Goal: Task Accomplishment & Management: Use online tool/utility

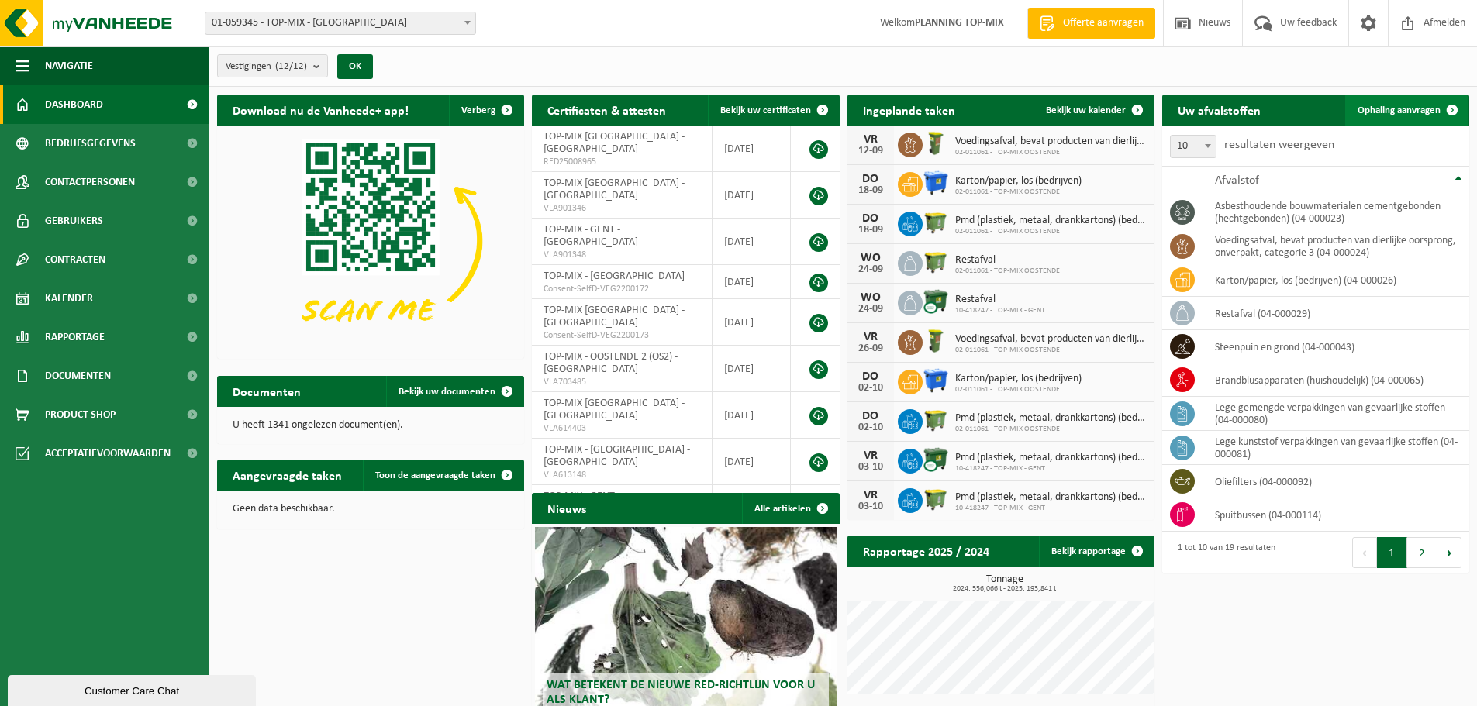
click at [1384, 109] on span "Ophaling aanvragen" at bounding box center [1399, 110] width 83 height 10
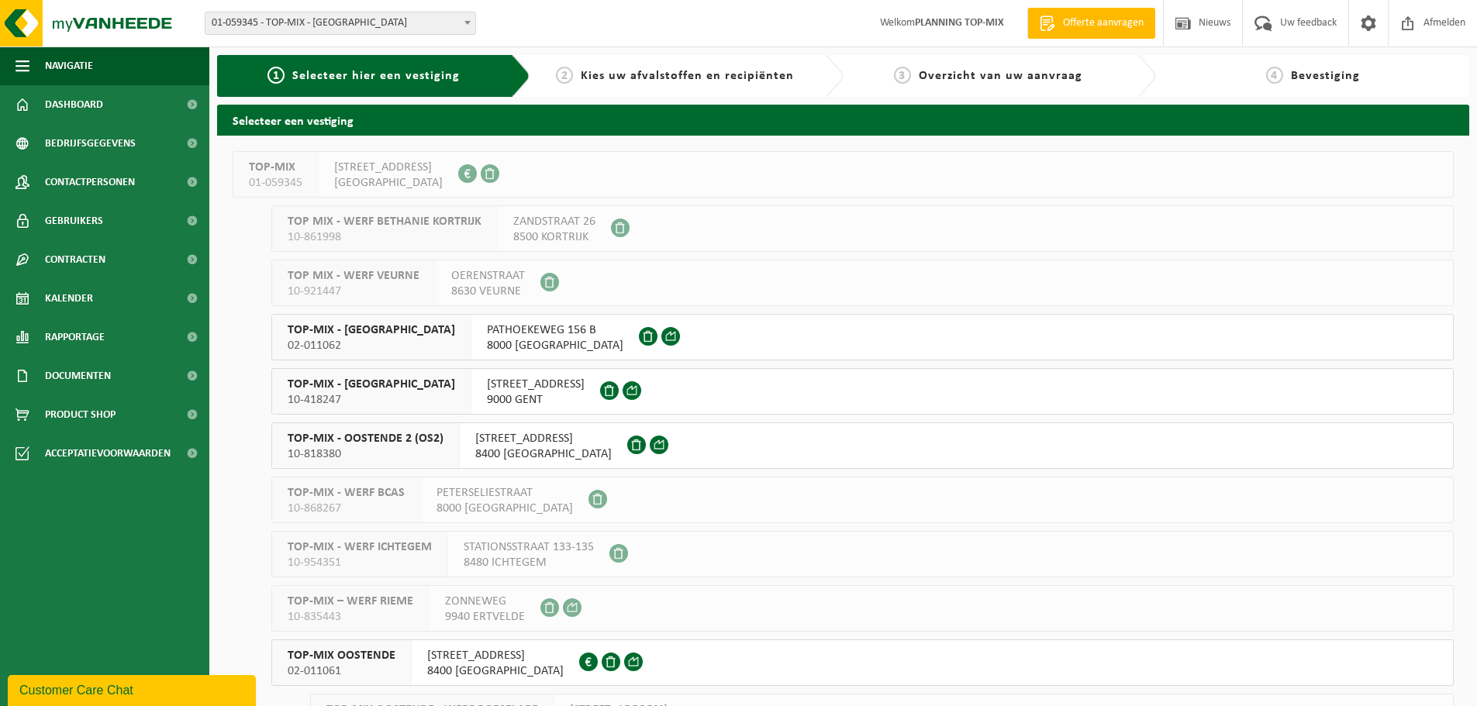
scroll to position [151, 0]
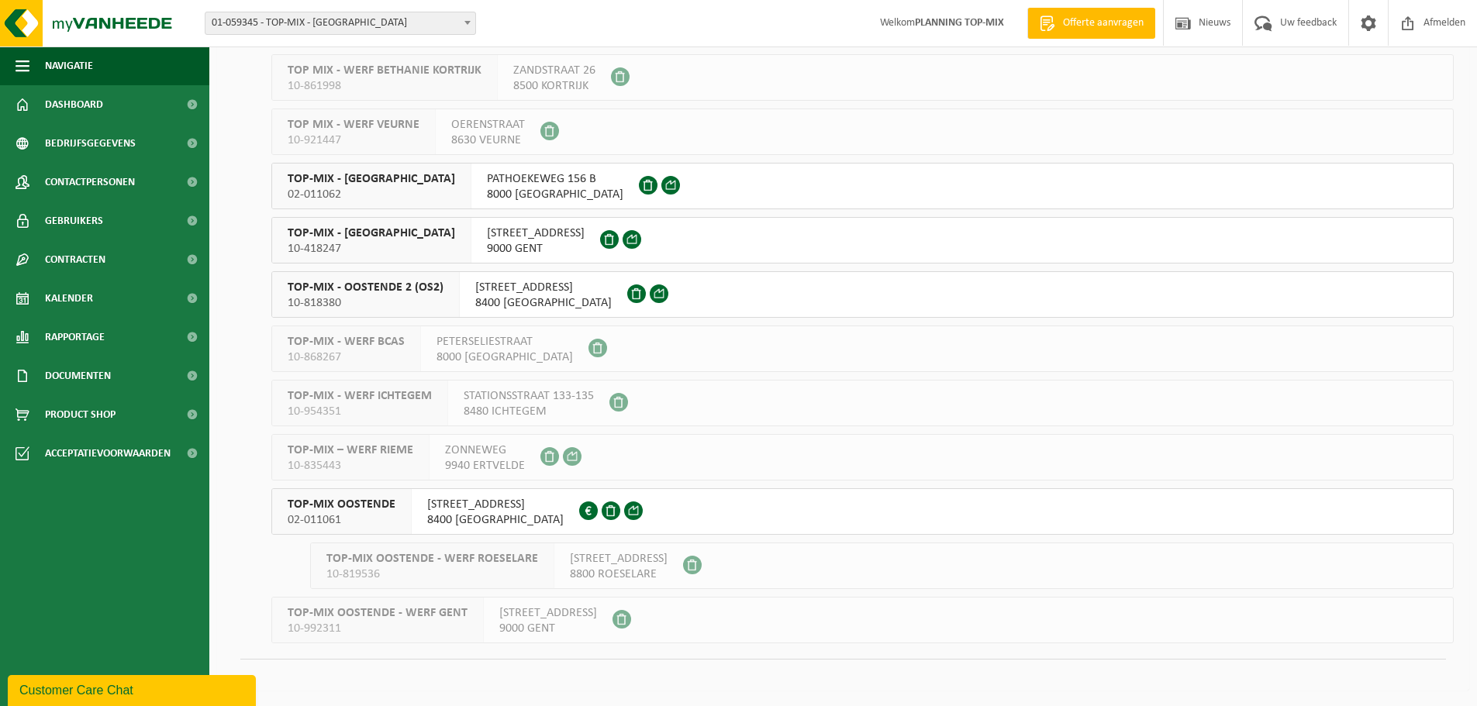
click at [395, 514] on div "TOP-MIX OOSTENDE 02-011061" at bounding box center [342, 511] width 140 height 45
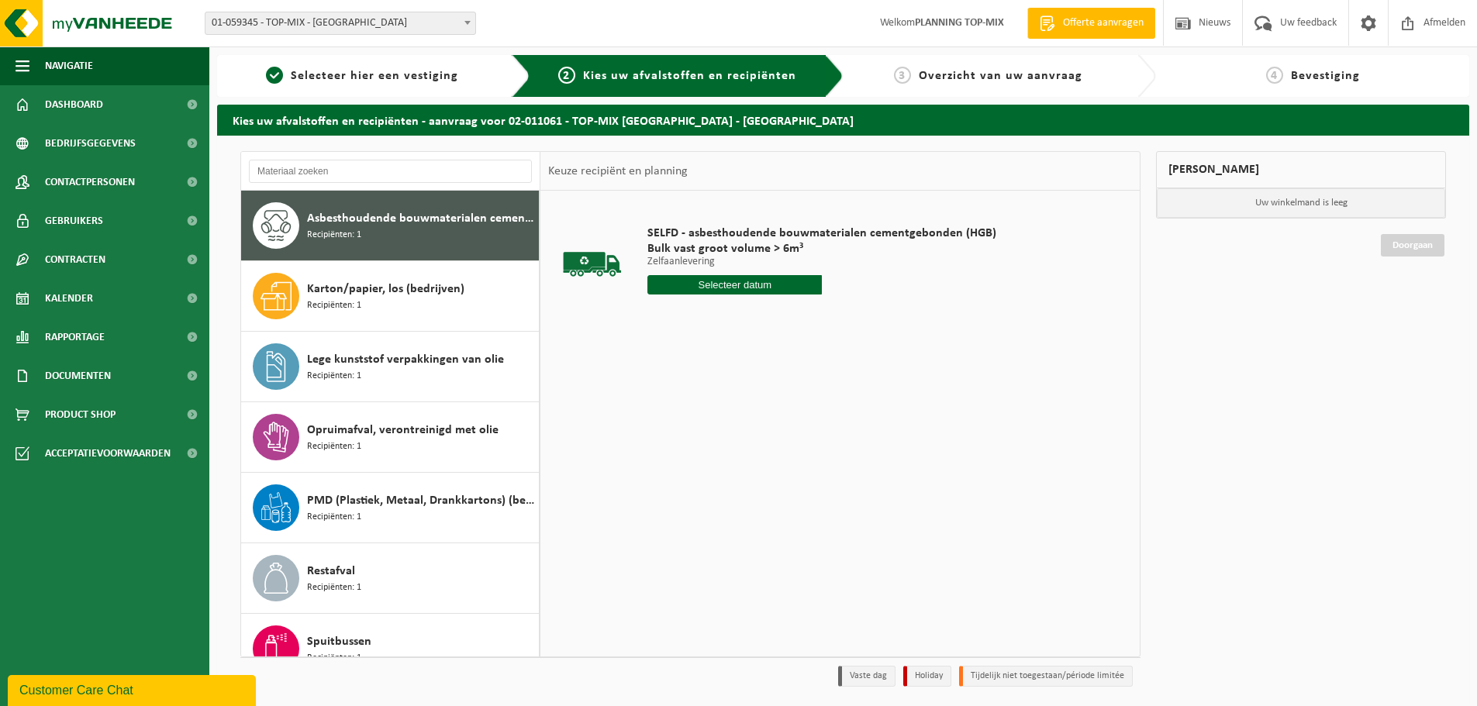
click at [717, 283] on input "text" at bounding box center [734, 284] width 174 height 19
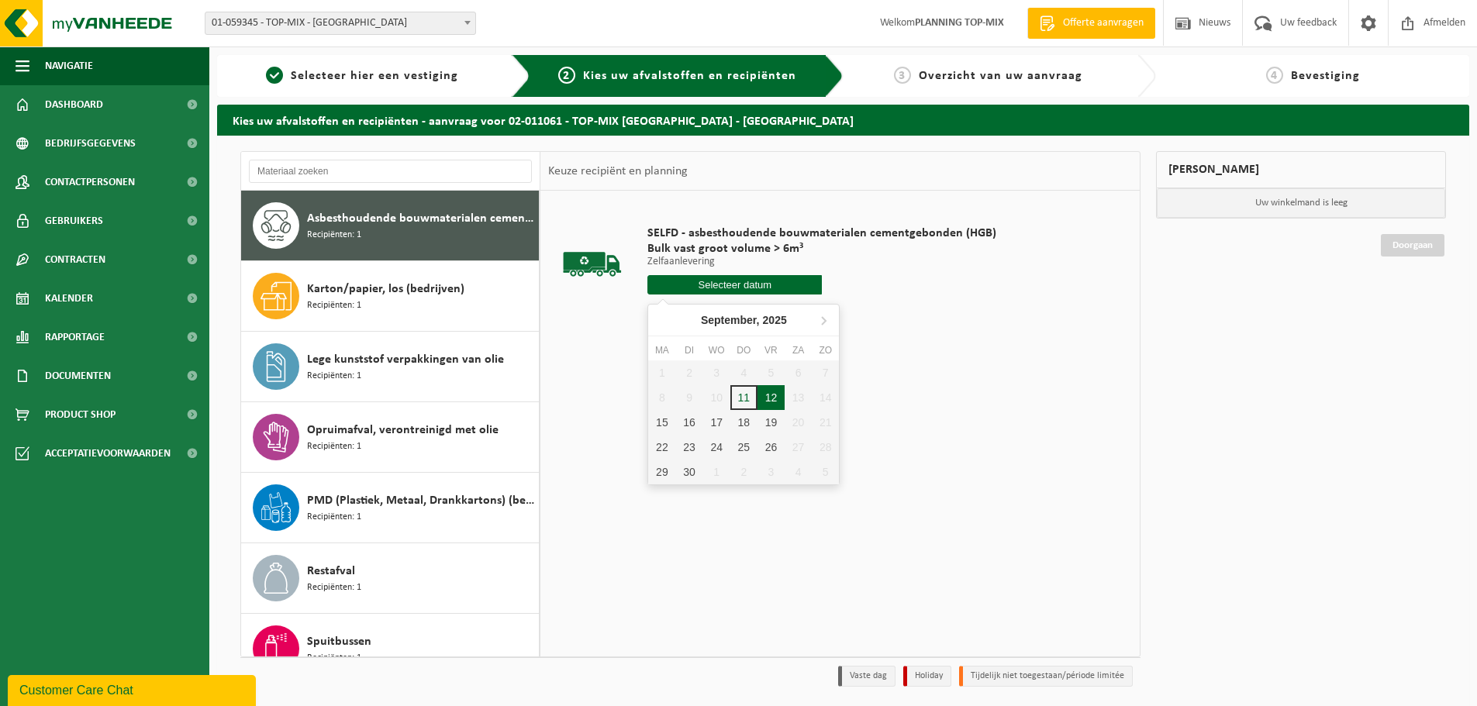
click at [770, 402] on div "12" at bounding box center [771, 397] width 27 height 25
type input "Van [DATE]"
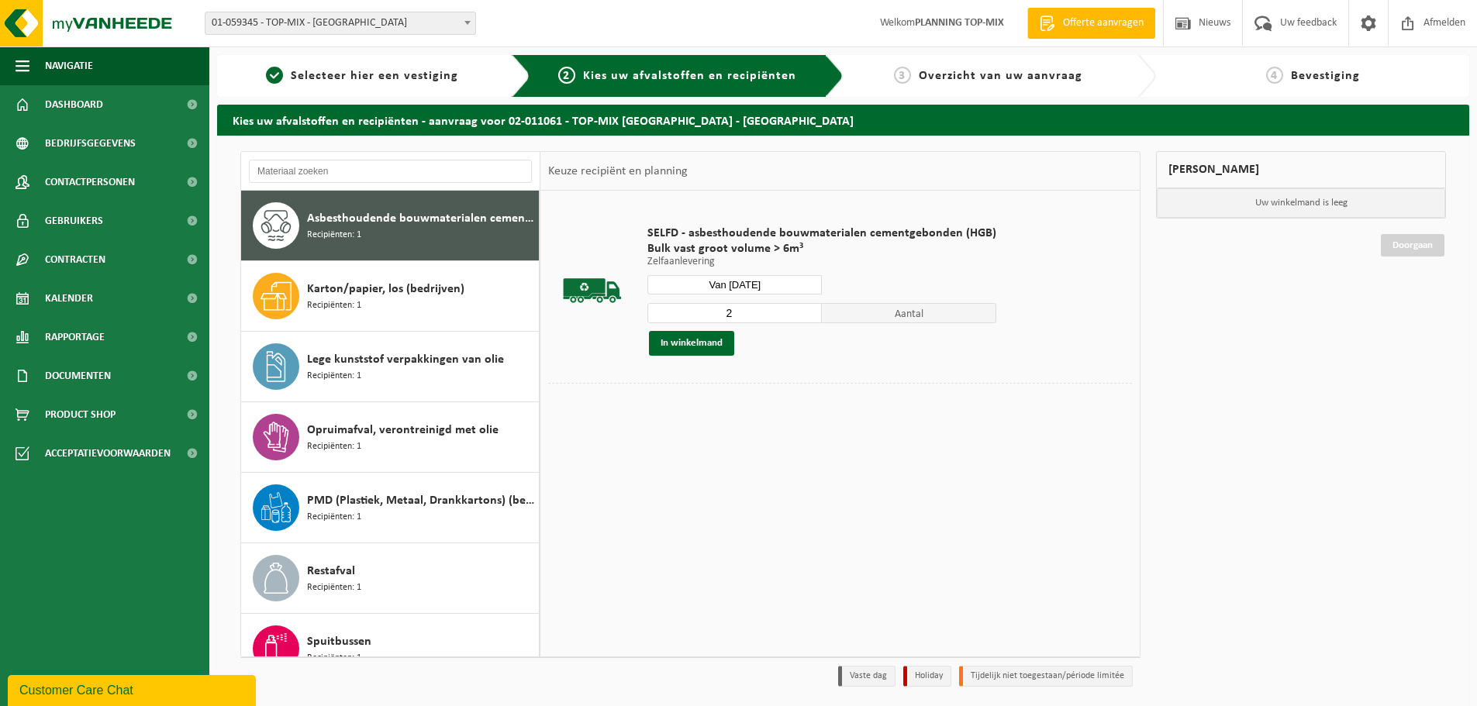
type input "2"
click at [810, 312] on input "2" at bounding box center [734, 313] width 174 height 20
click at [697, 350] on button "In winkelmand" at bounding box center [691, 343] width 85 height 25
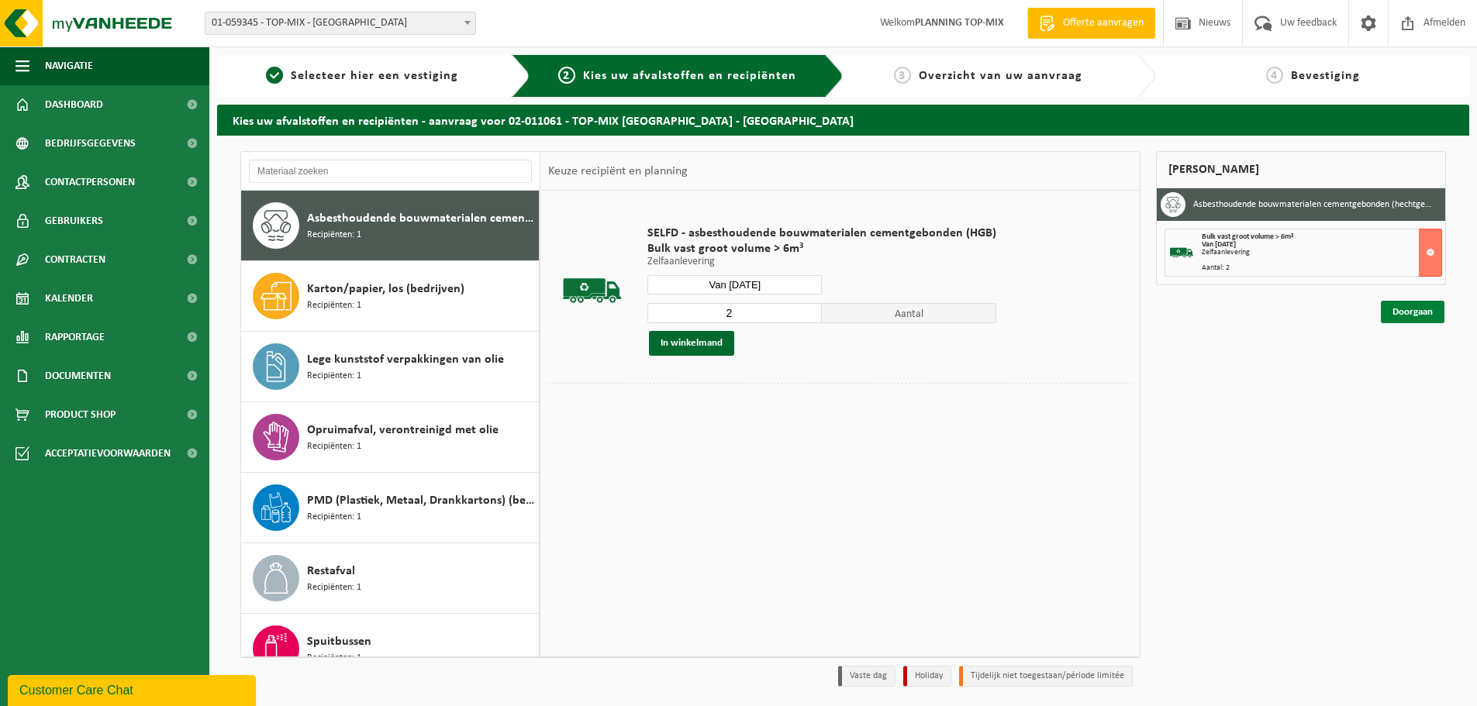
click at [1386, 311] on link "Doorgaan" at bounding box center [1413, 312] width 64 height 22
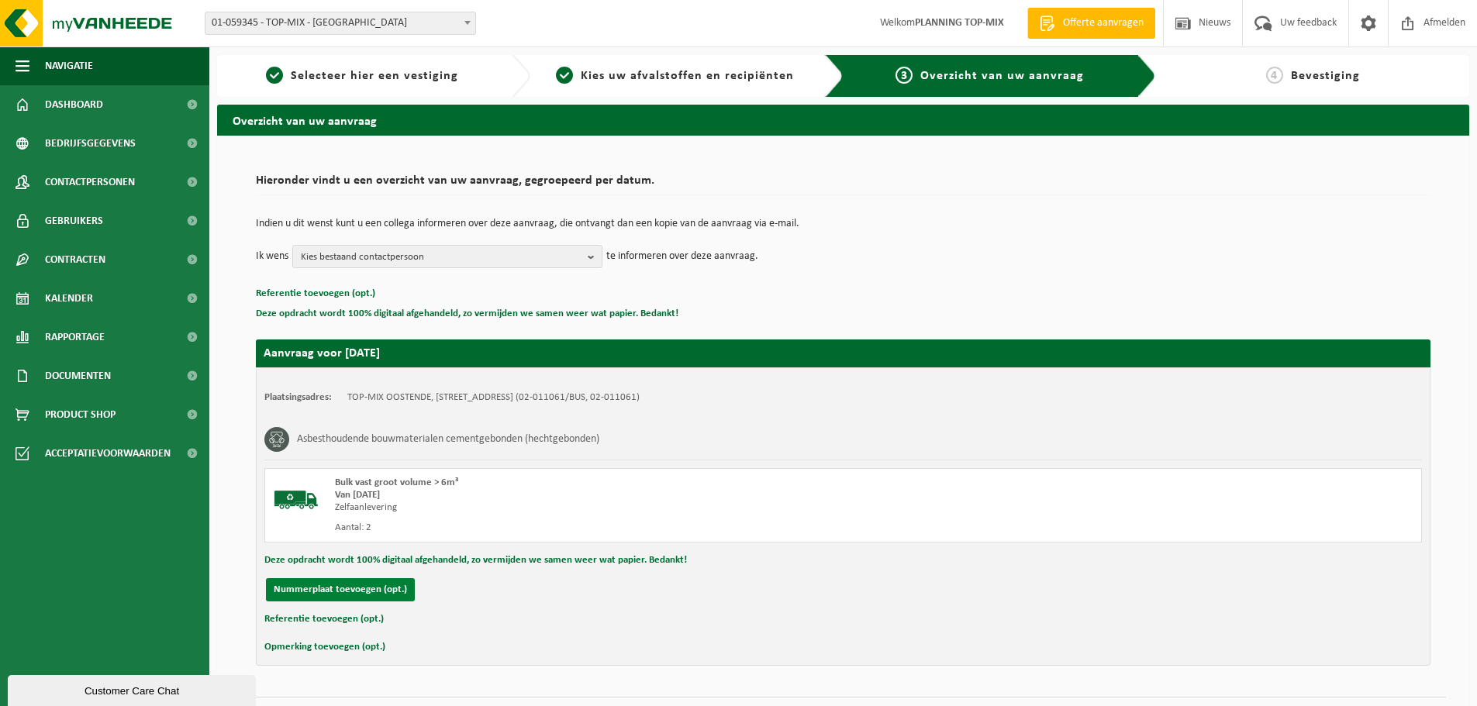
click at [386, 586] on button "Nummerplaat toevoegen (opt.)" at bounding box center [340, 589] width 149 height 23
click at [477, 589] on input "text" at bounding box center [508, 589] width 349 height 23
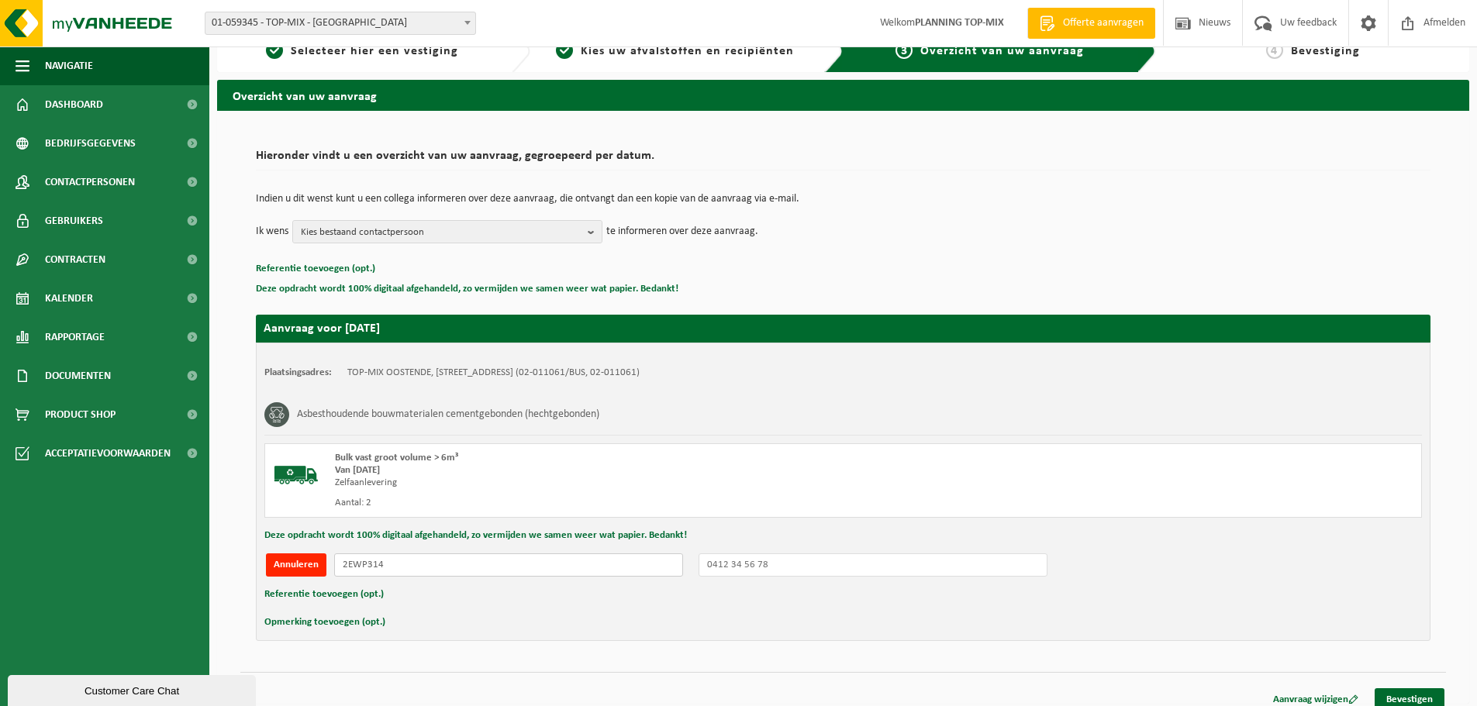
scroll to position [38, 0]
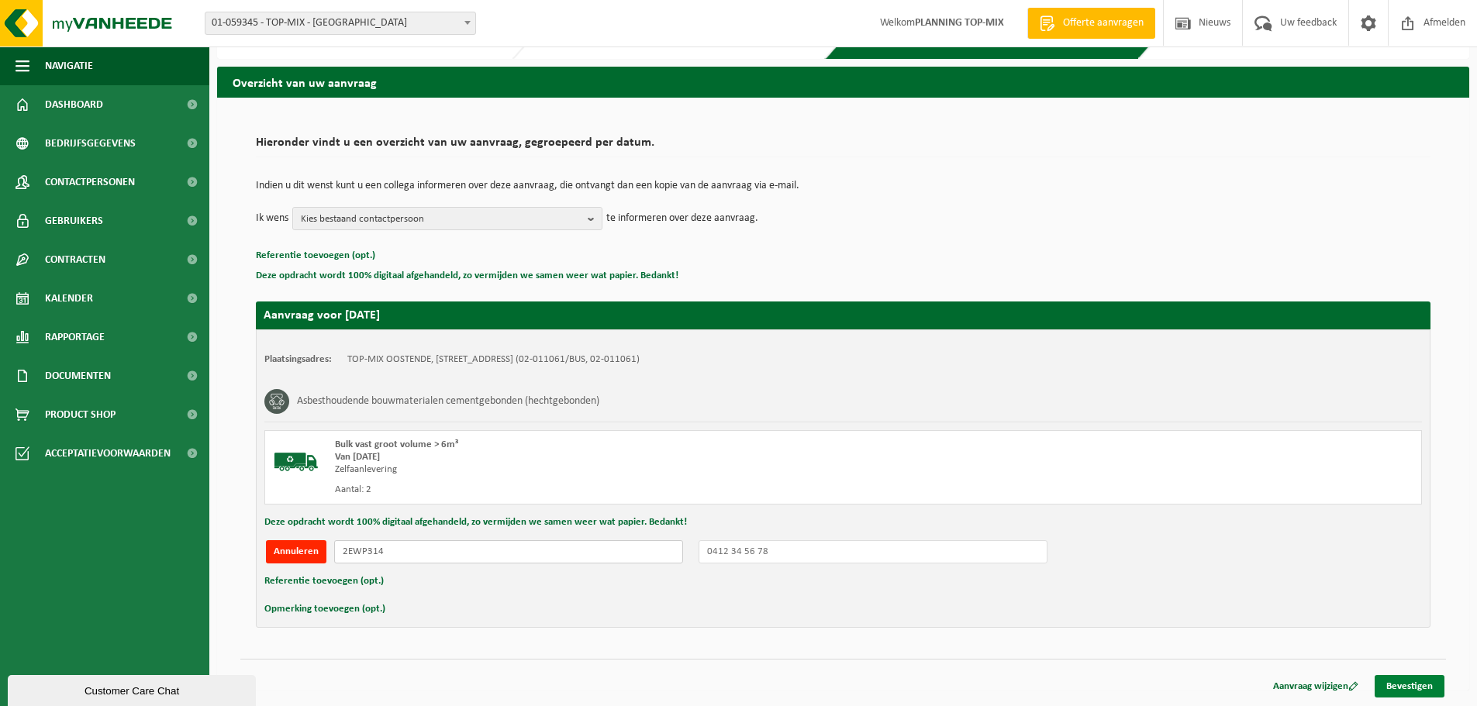
type input "2EWP314"
click at [1424, 679] on link "Bevestigen" at bounding box center [1410, 686] width 70 height 22
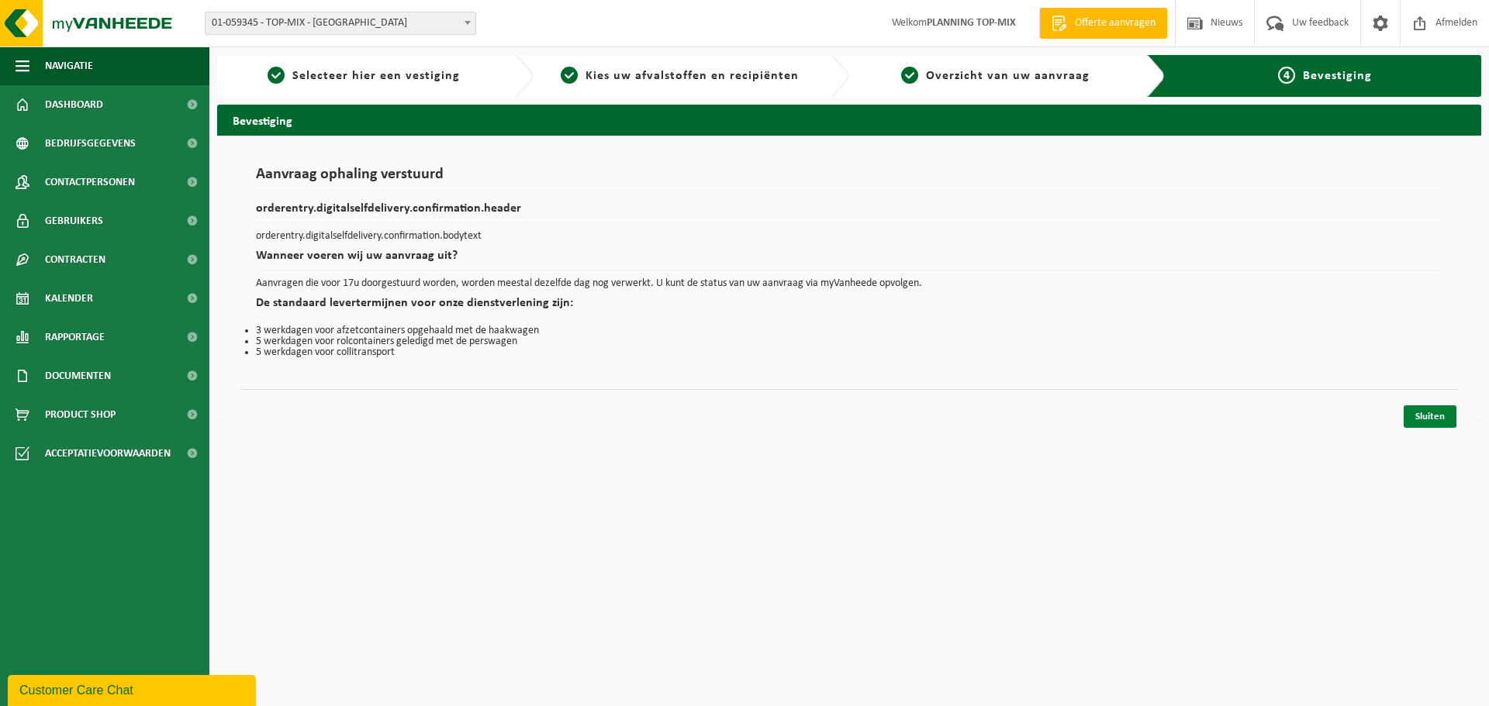
click at [1430, 423] on link "Sluiten" at bounding box center [1429, 417] width 53 height 22
